Goal: Information Seeking & Learning: Find specific fact

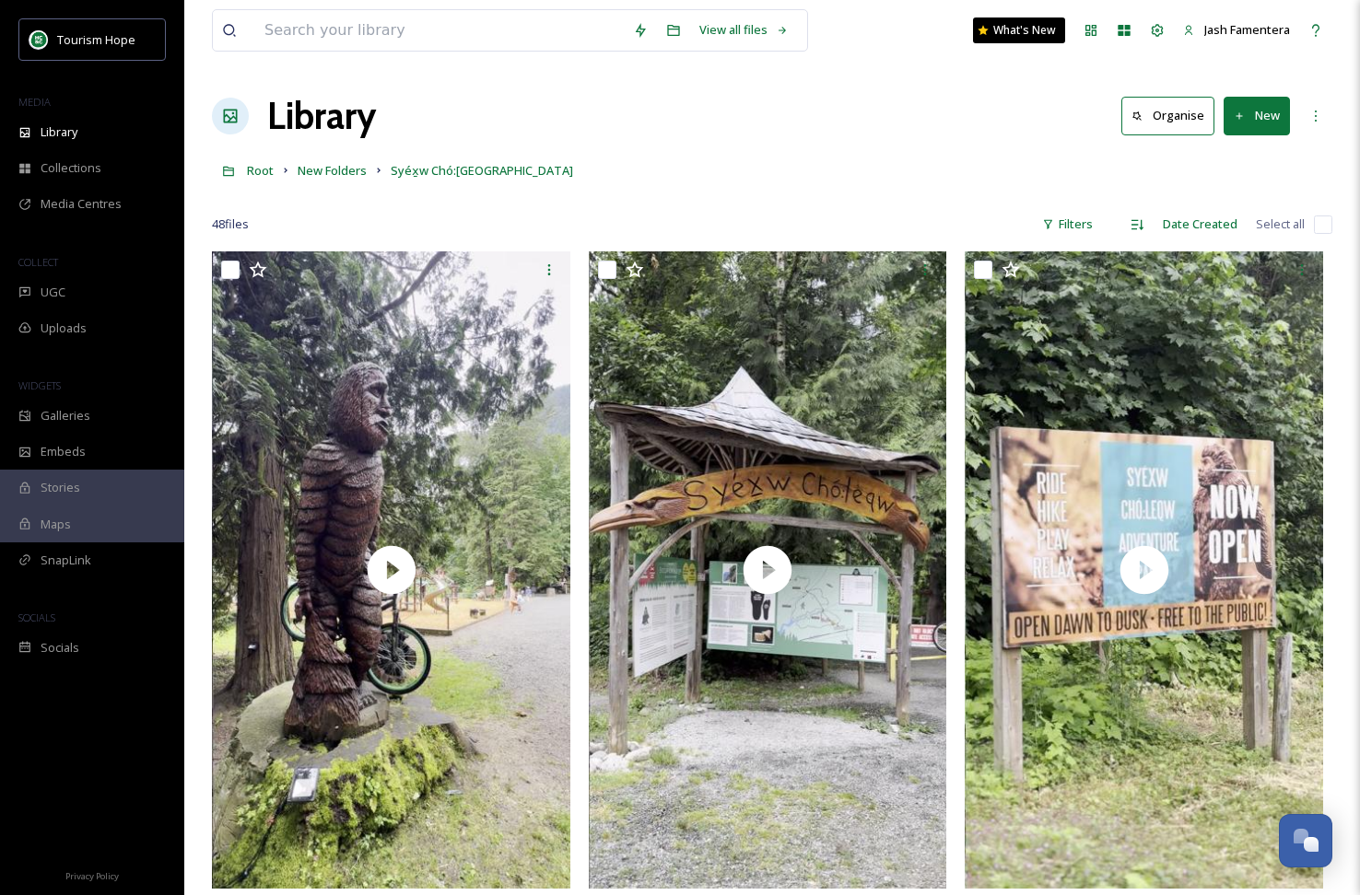
scroll to position [4617, 0]
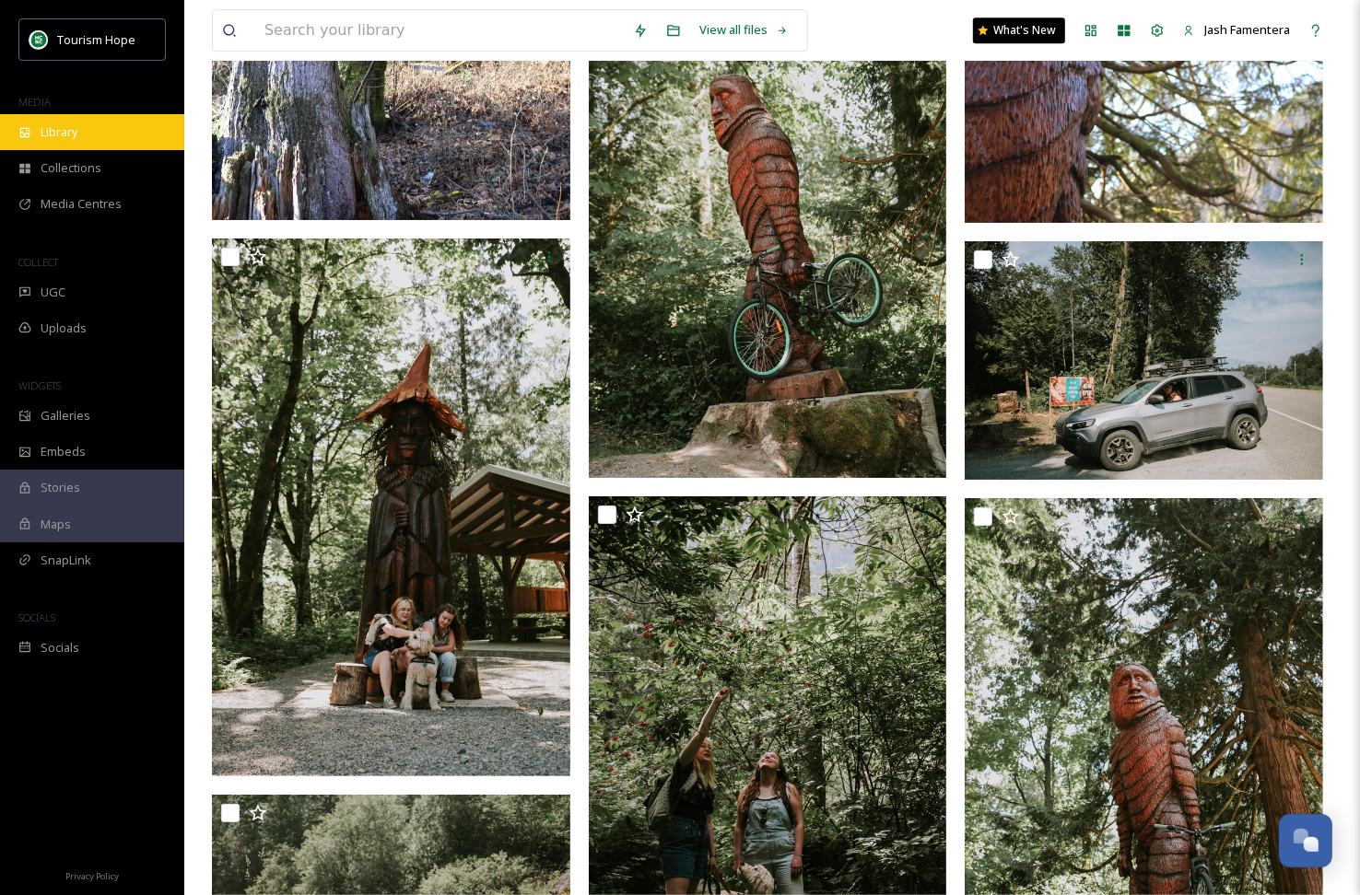
click at [89, 129] on div "Library" at bounding box center [92, 132] width 184 height 36
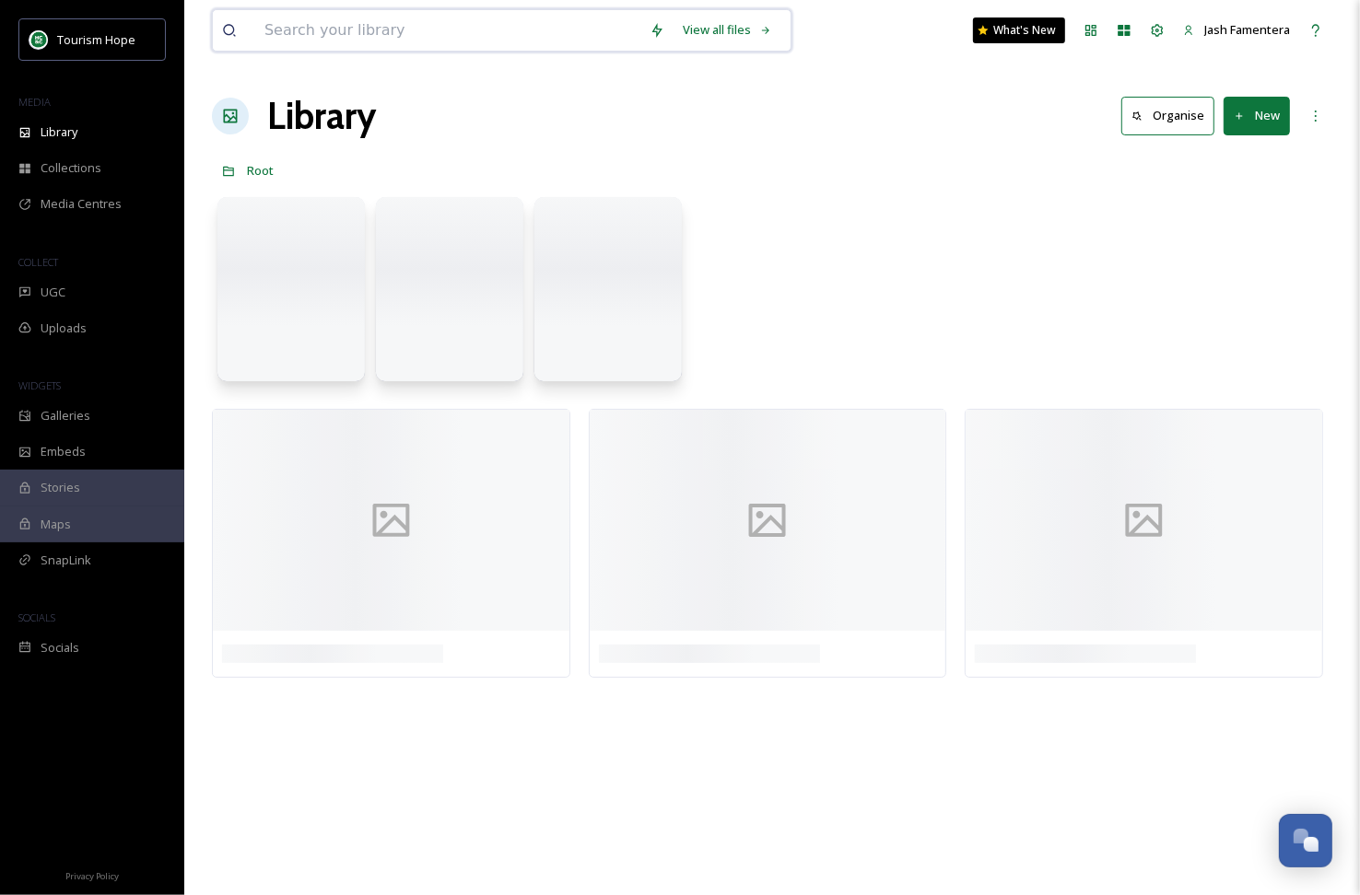
click at [315, 13] on input at bounding box center [447, 30] width 385 height 41
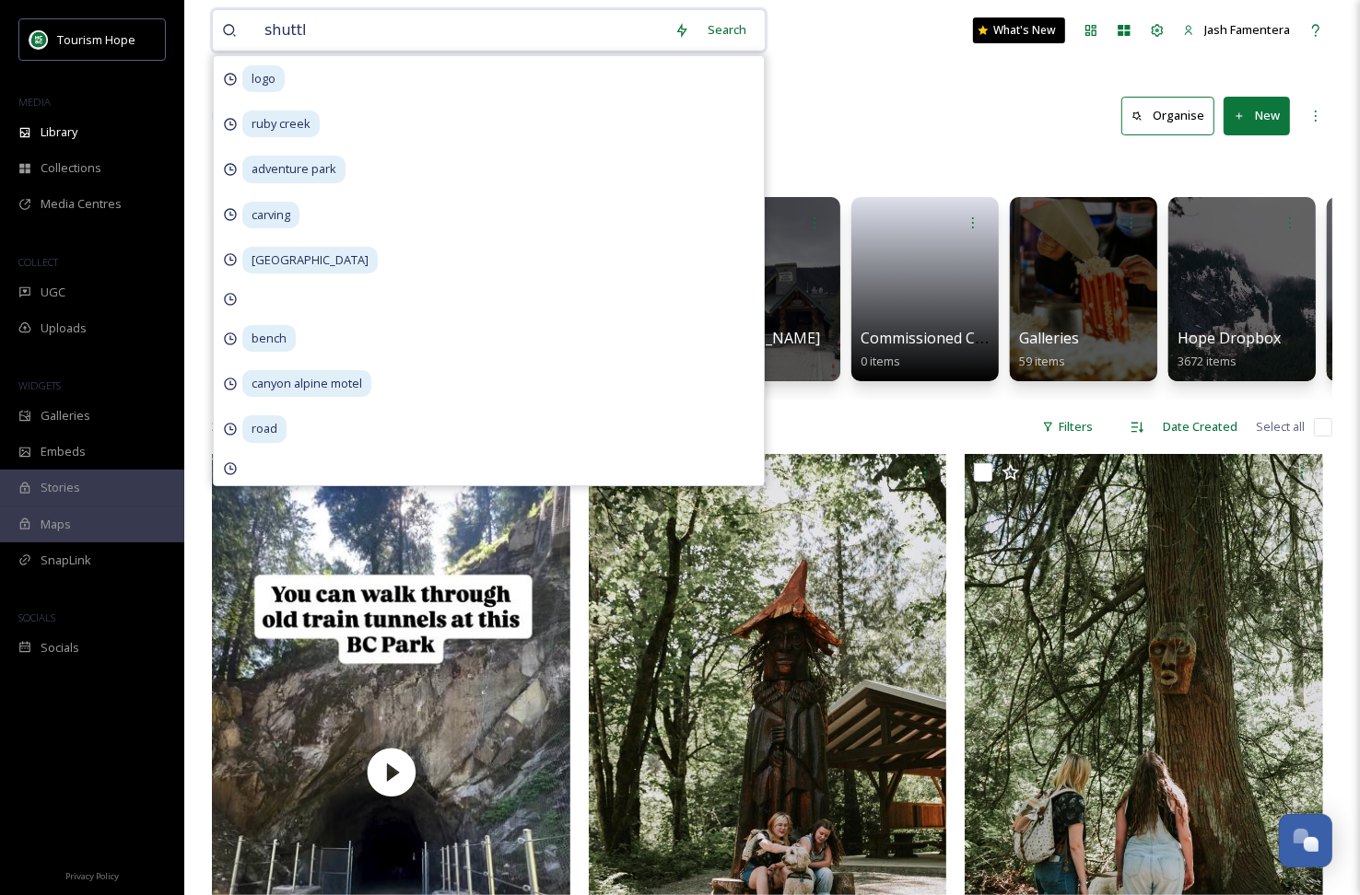
type input "shuttle"
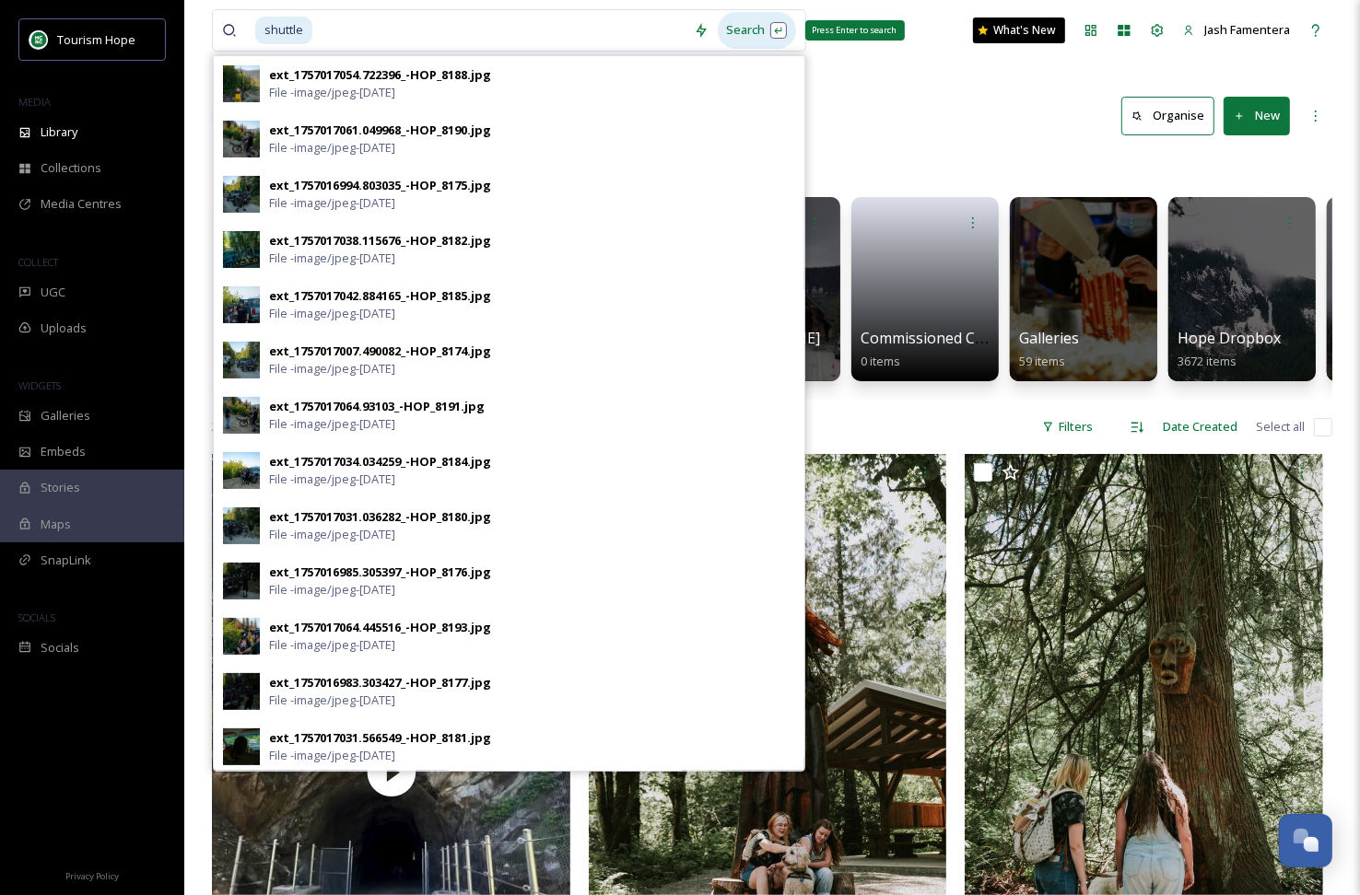
click at [740, 33] on div "Search Press Enter to search" at bounding box center [757, 30] width 78 height 36
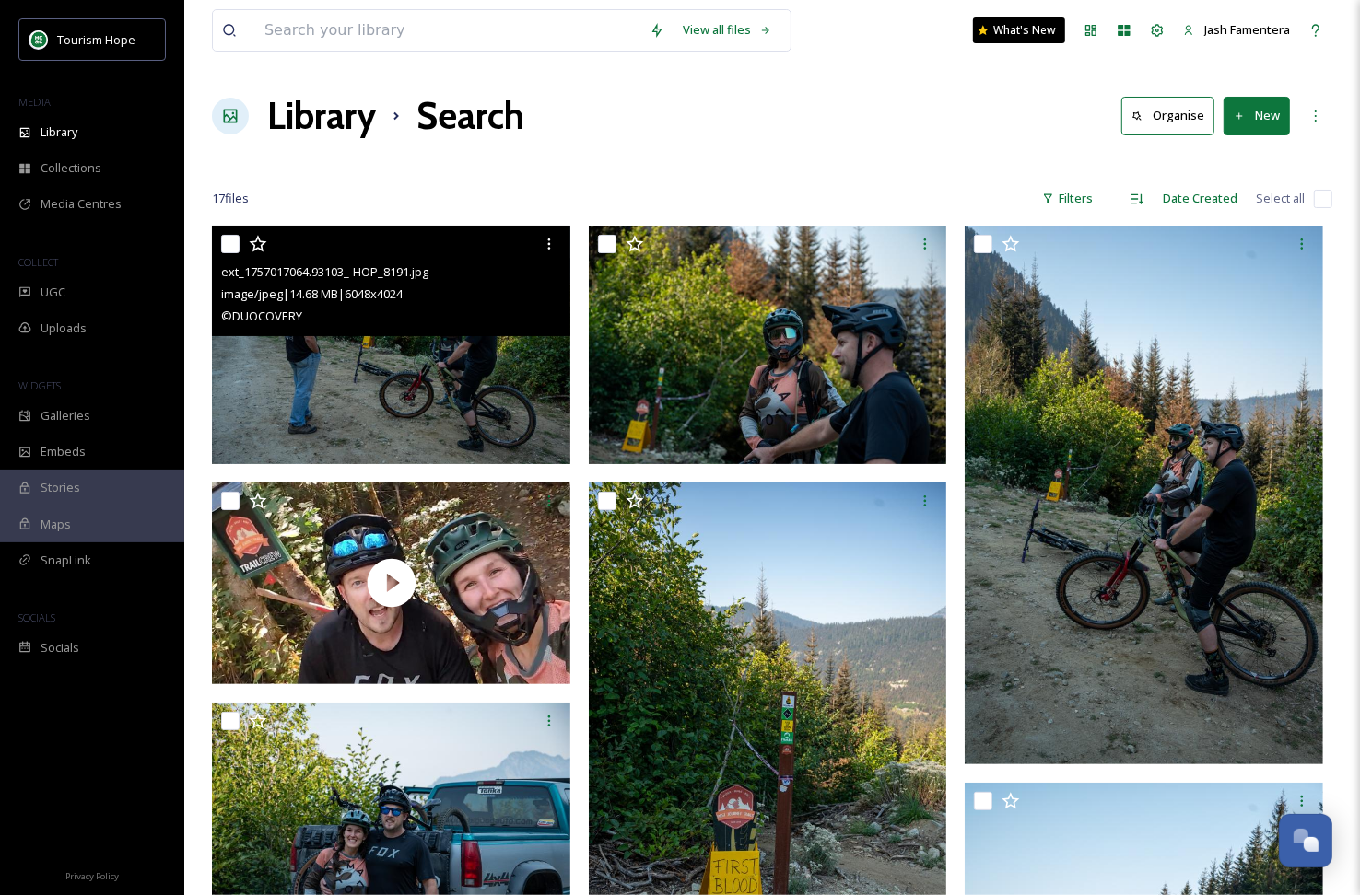
click at [461, 397] on img at bounding box center [391, 345] width 358 height 239
